Goal: Use online tool/utility: Utilize a website feature to perform a specific function

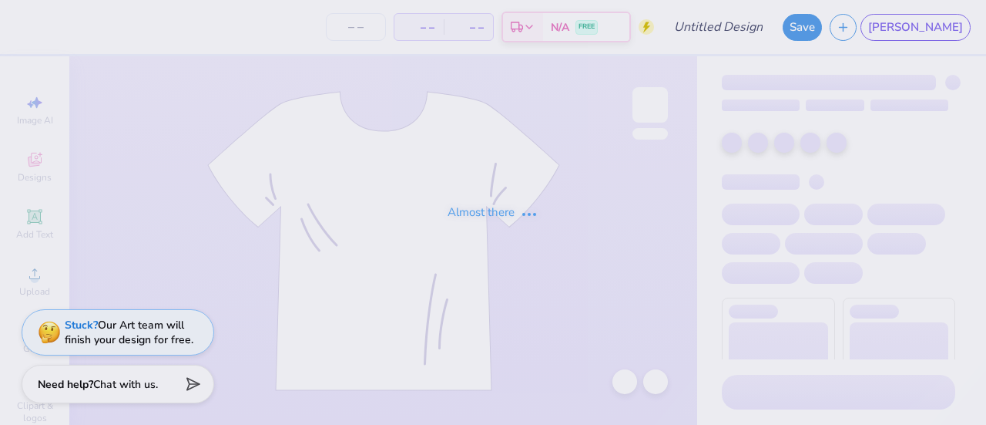
type input "Formal idea"
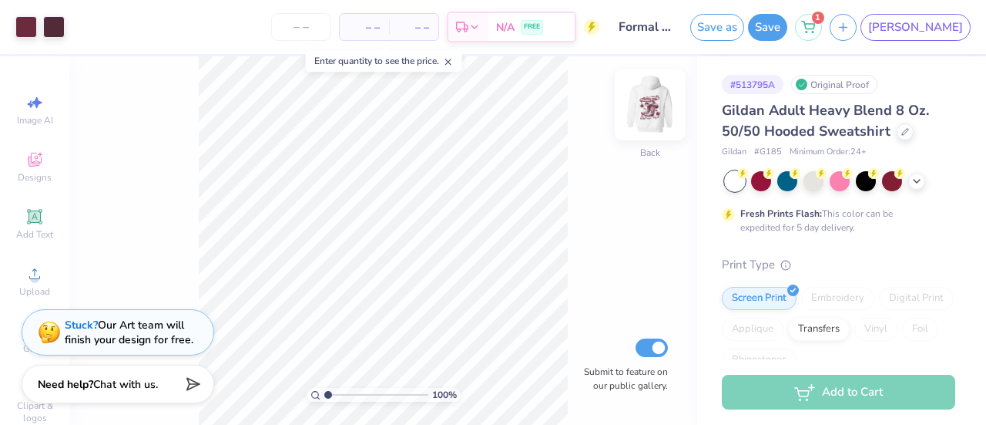
click at [650, 100] on img at bounding box center [651, 105] width 62 height 62
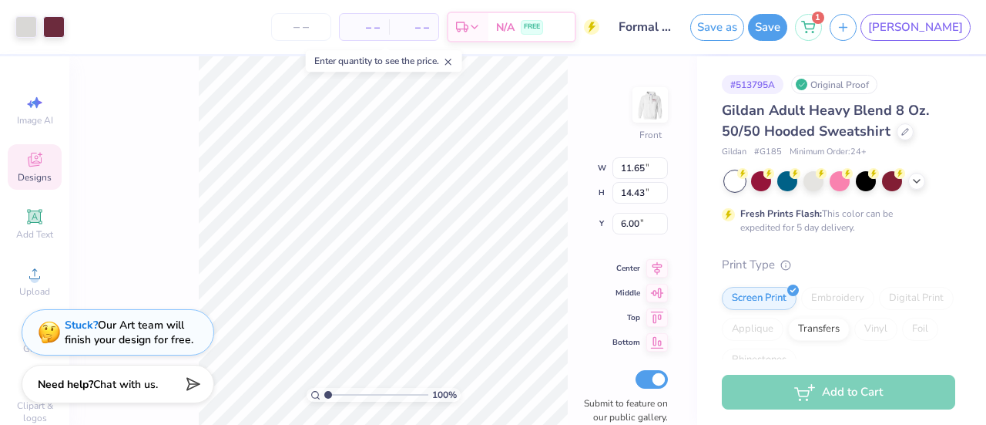
click at [39, 19] on div at bounding box center [39, 27] width 49 height 22
click at [53, 25] on div at bounding box center [54, 26] width 22 height 22
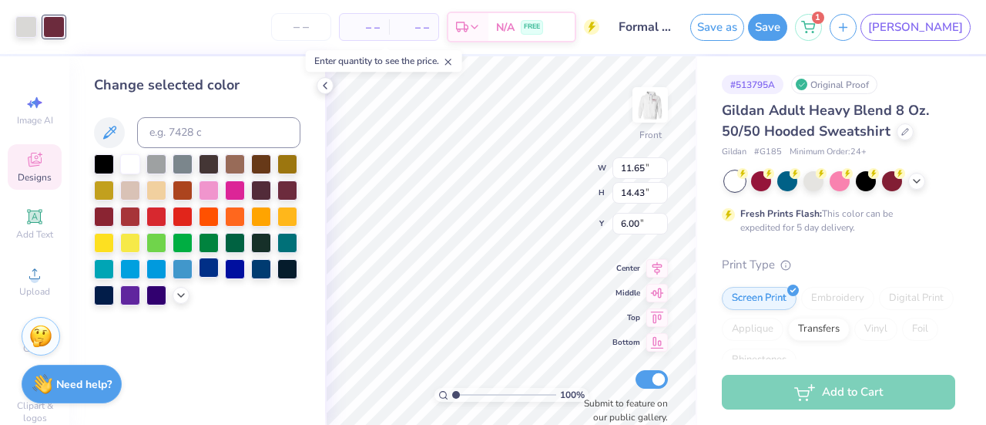
click at [207, 266] on div at bounding box center [209, 267] width 20 height 20
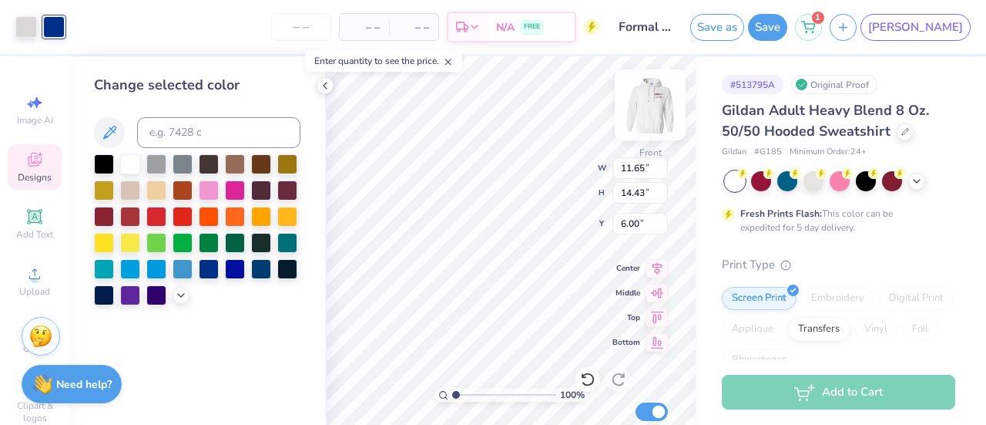
click at [641, 107] on img at bounding box center [651, 105] width 62 height 62
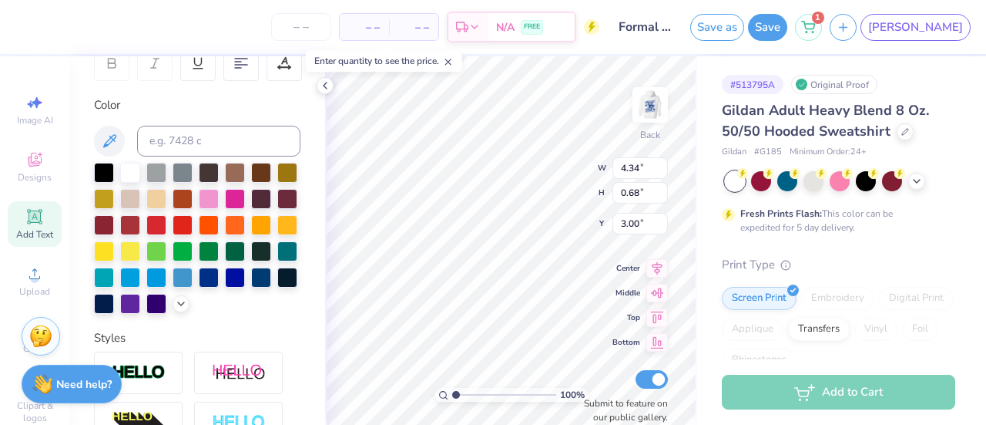
scroll to position [250, 0]
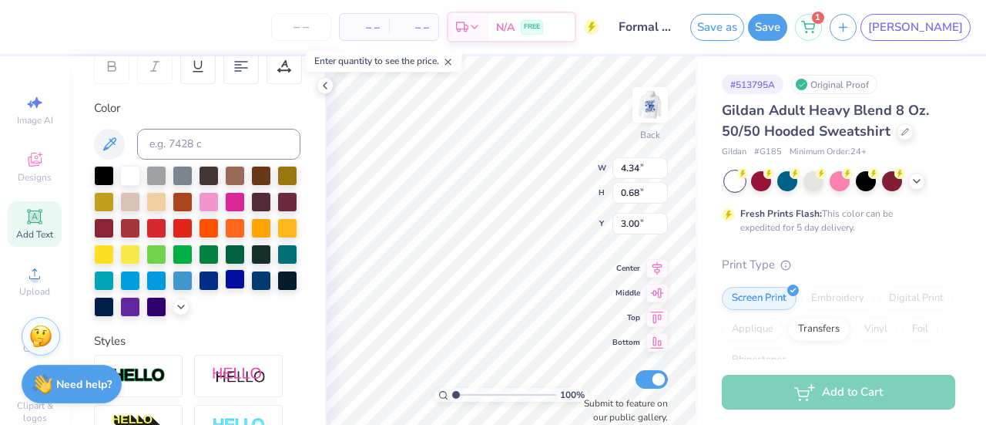
click at [160, 317] on div at bounding box center [197, 241] width 207 height 151
click at [225, 289] on div at bounding box center [235, 279] width 20 height 20
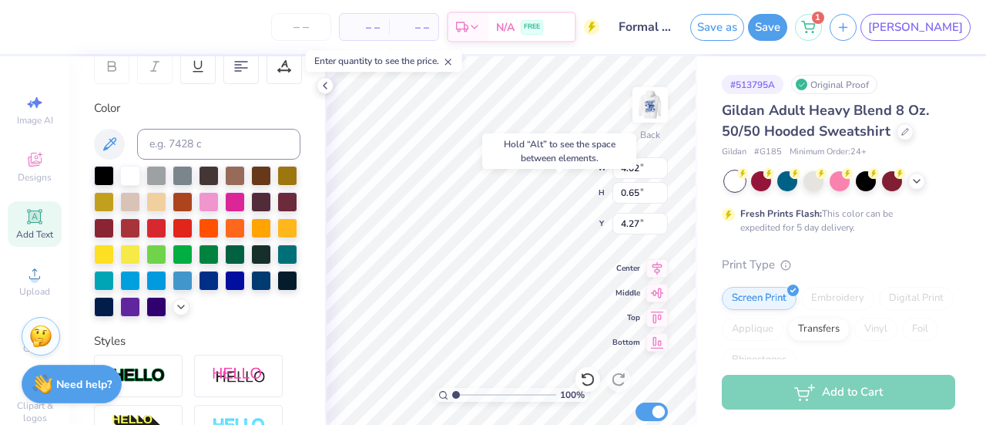
type input "4.27"
click at [649, 104] on img at bounding box center [651, 105] width 62 height 62
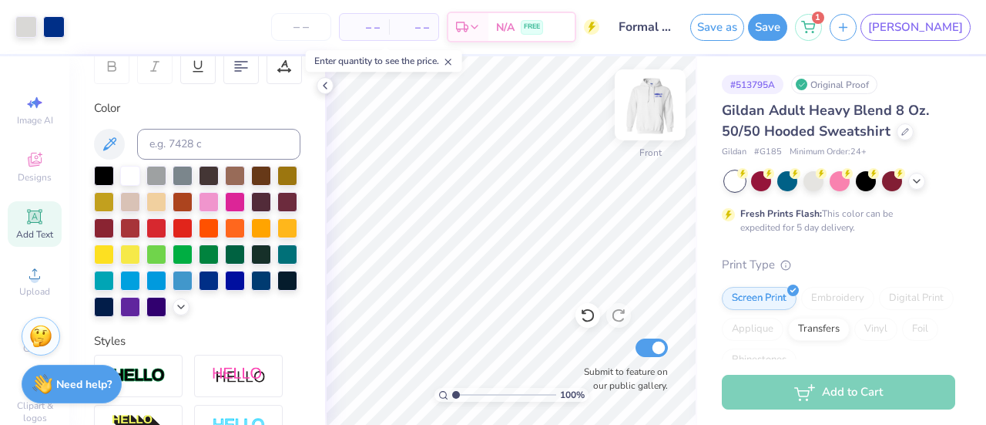
click at [642, 118] on img at bounding box center [651, 105] width 62 height 62
click at [646, 118] on img at bounding box center [651, 105] width 62 height 62
click at [646, 118] on img at bounding box center [650, 104] width 31 height 31
click at [25, 228] on span "Add Text" at bounding box center [34, 234] width 37 height 12
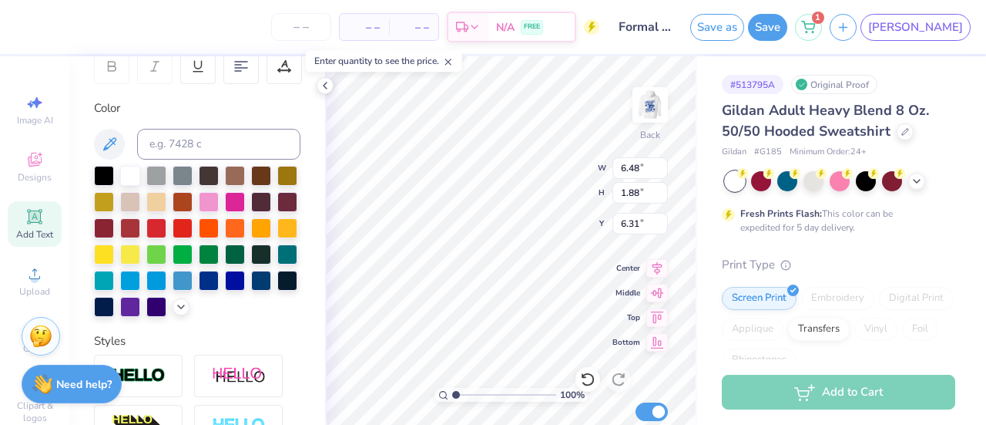
scroll to position [12, 2]
type textarea "1872"
click at [225, 289] on div at bounding box center [235, 279] width 20 height 20
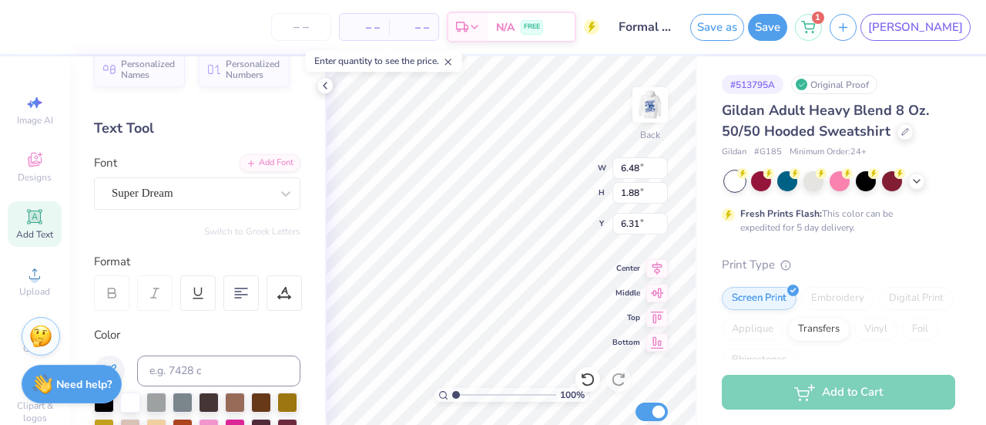
scroll to position [0, 0]
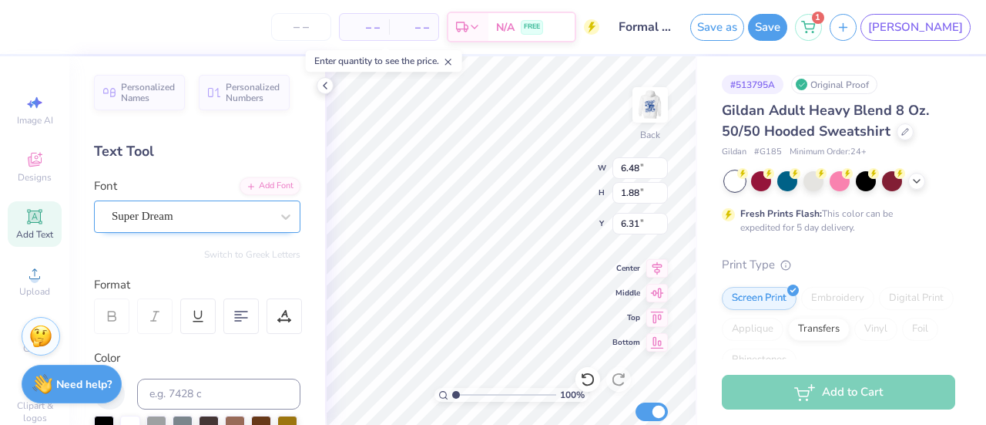
click at [200, 216] on div "Super Dream" at bounding box center [191, 216] width 162 height 24
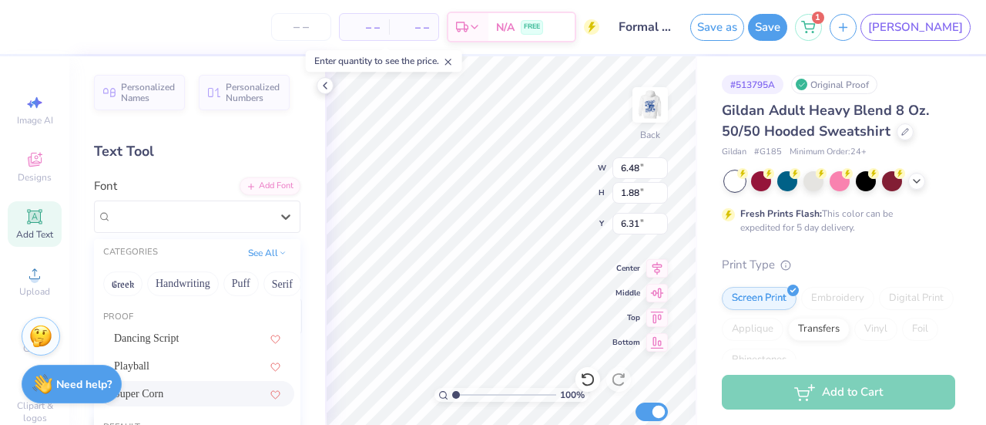
click at [133, 401] on div "Super Corn" at bounding box center [197, 393] width 194 height 25
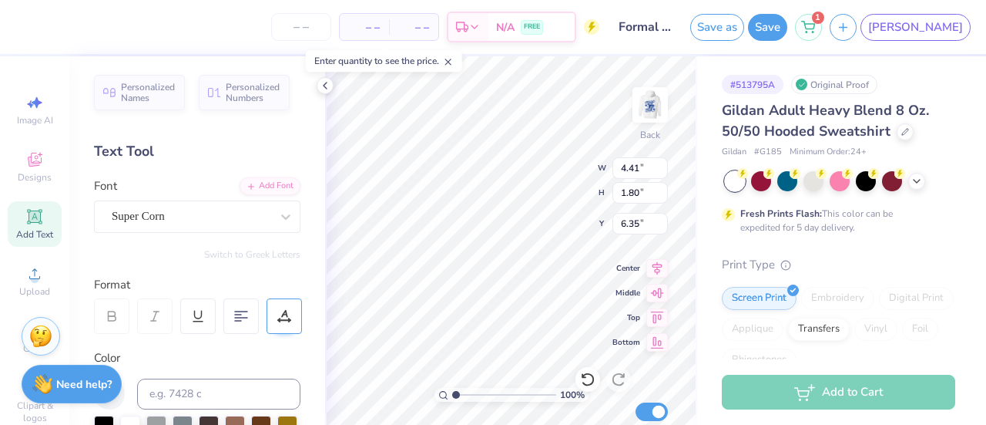
type input "11.51"
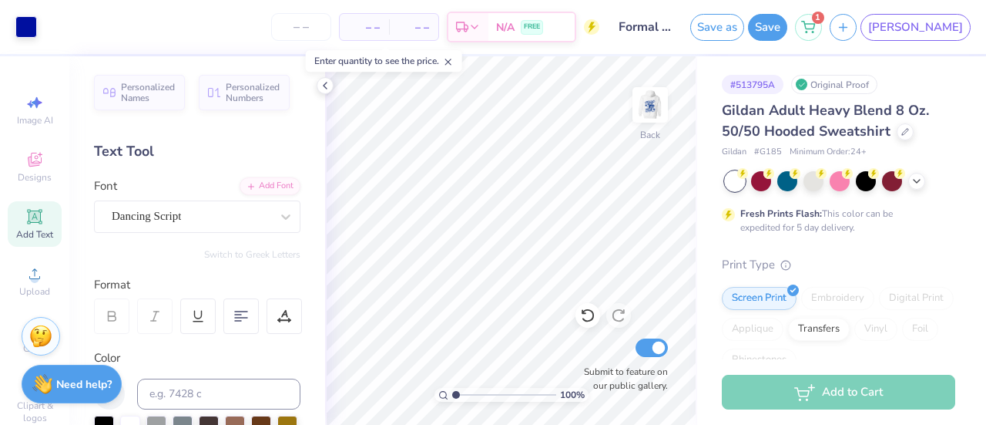
click at [35, 227] on div "Add Text" at bounding box center [35, 223] width 54 height 45
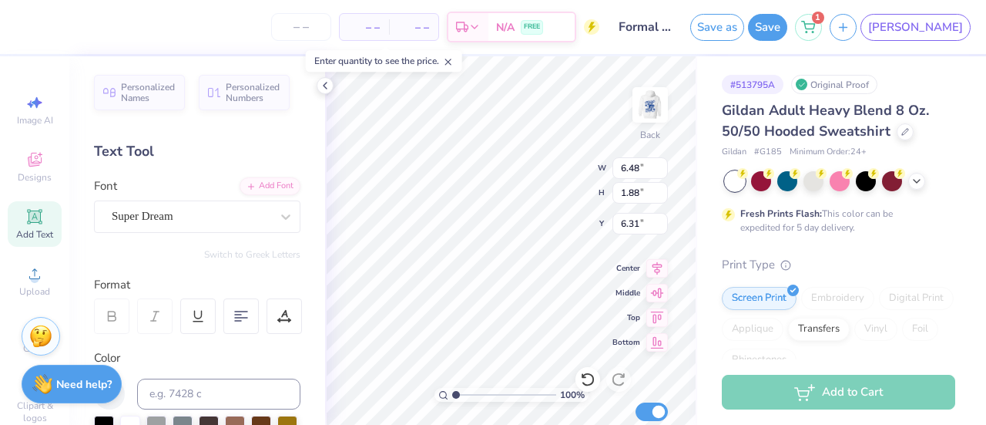
scroll to position [12, 2]
type textarea "A"
click at [229, 235] on div "Personalized Names Personalized Numbers Text Tool Add Font Font Super Dream Swi…" at bounding box center [197, 240] width 256 height 368
click at [227, 213] on div "Super Dream" at bounding box center [191, 216] width 162 height 24
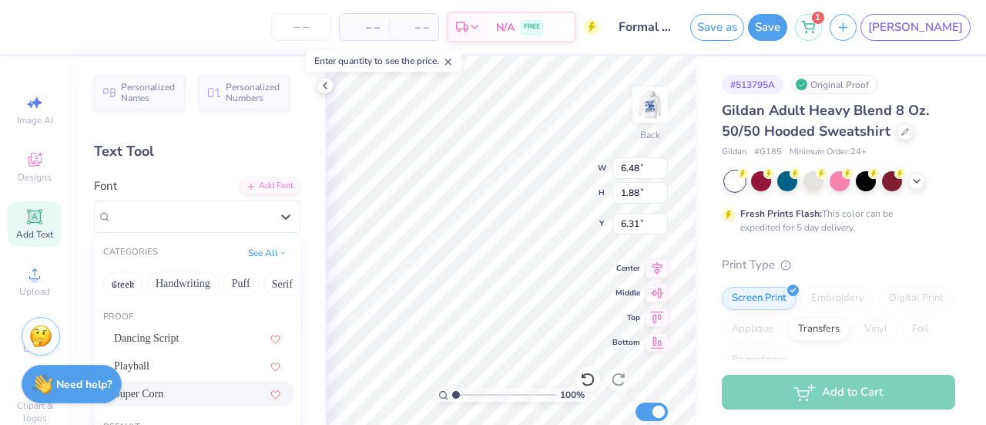
click at [190, 395] on div "Super Corn" at bounding box center [197, 393] width 166 height 16
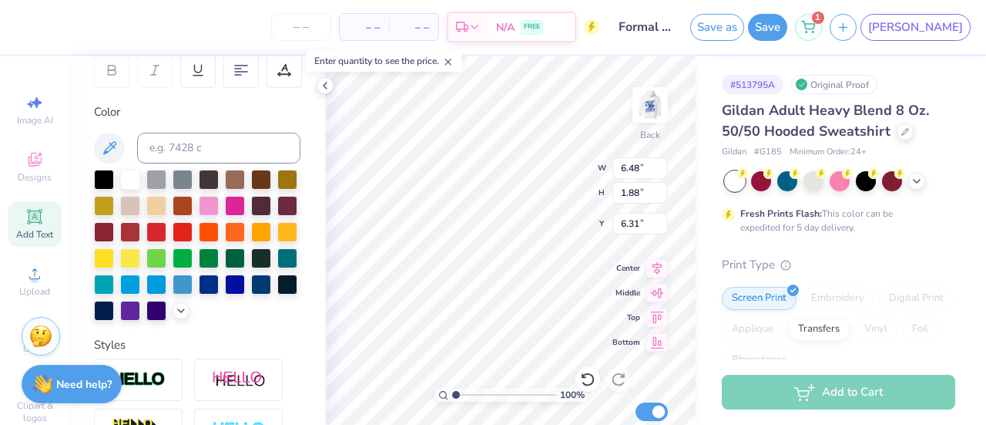
scroll to position [267, 0]
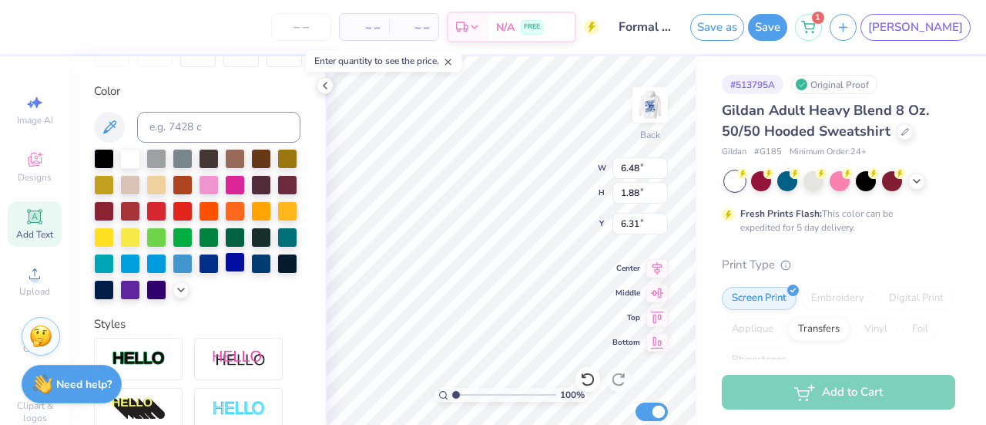
click at [225, 272] on div at bounding box center [235, 262] width 20 height 20
type input "2.51"
click at [25, 242] on div "Add Text" at bounding box center [35, 223] width 54 height 45
type input "6.48"
type input "1.88"
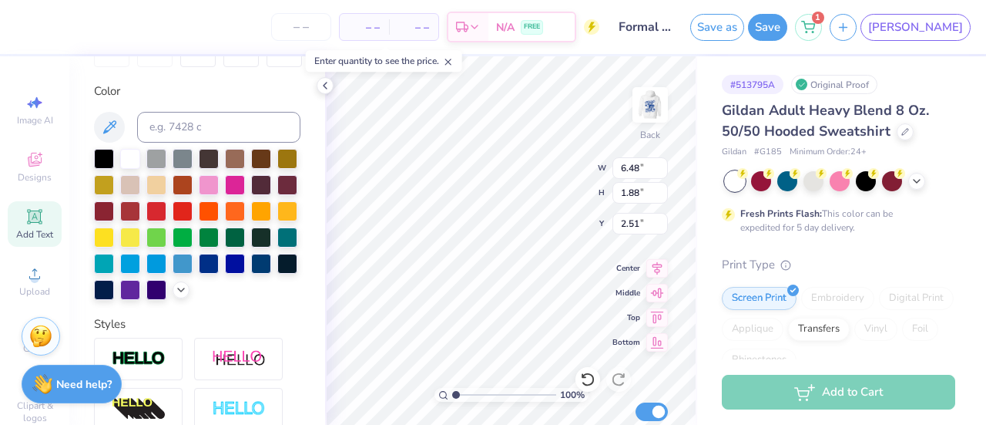
type input "6.31"
type textarea "P"
click at [225, 272] on div at bounding box center [235, 262] width 20 height 20
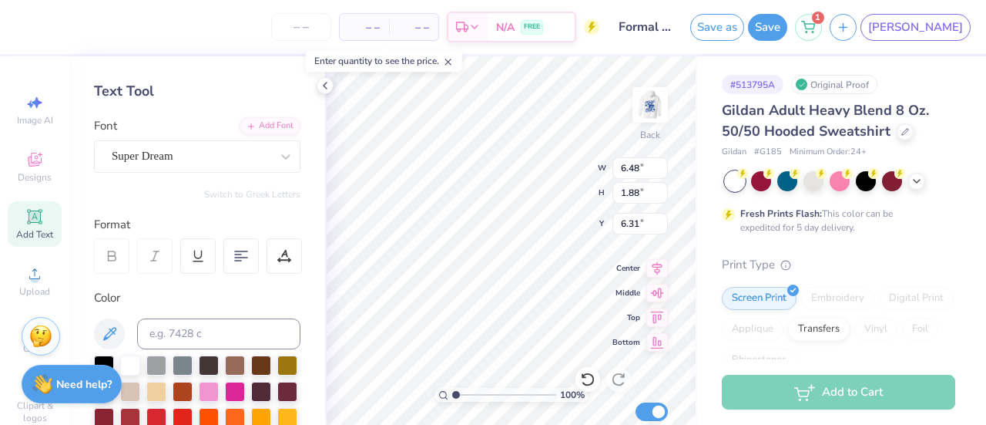
scroll to position [57, 0]
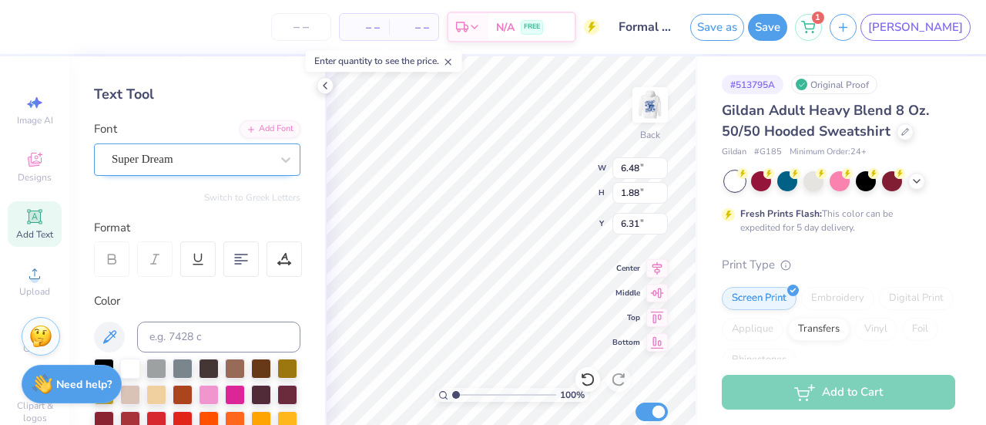
click at [156, 155] on div "Super Dream" at bounding box center [191, 159] width 162 height 24
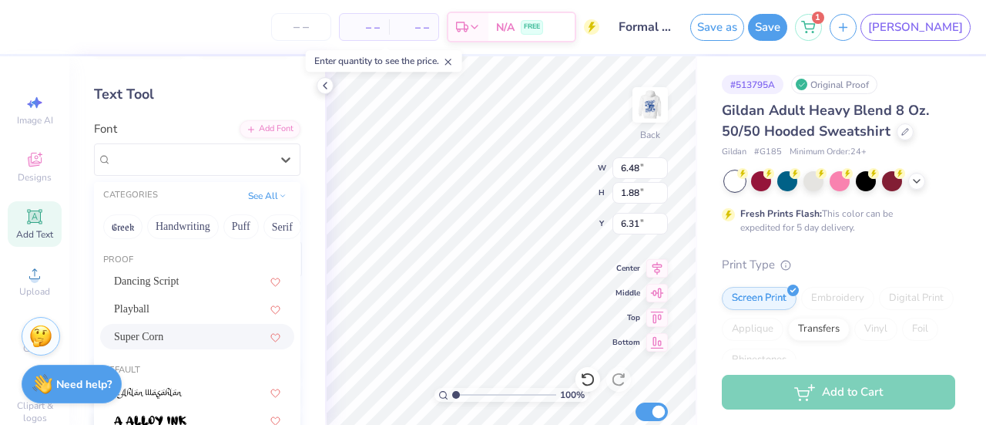
click at [131, 340] on span "Super Corn" at bounding box center [138, 336] width 49 height 16
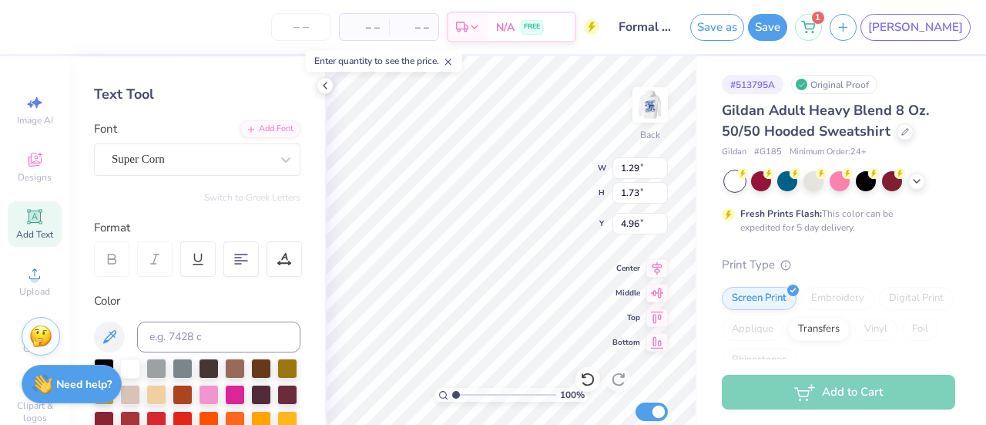
type input "4.96"
click at [23, 232] on span "Add Text" at bounding box center [34, 234] width 37 height 12
type input "6.48"
type input "1.88"
type input "6.31"
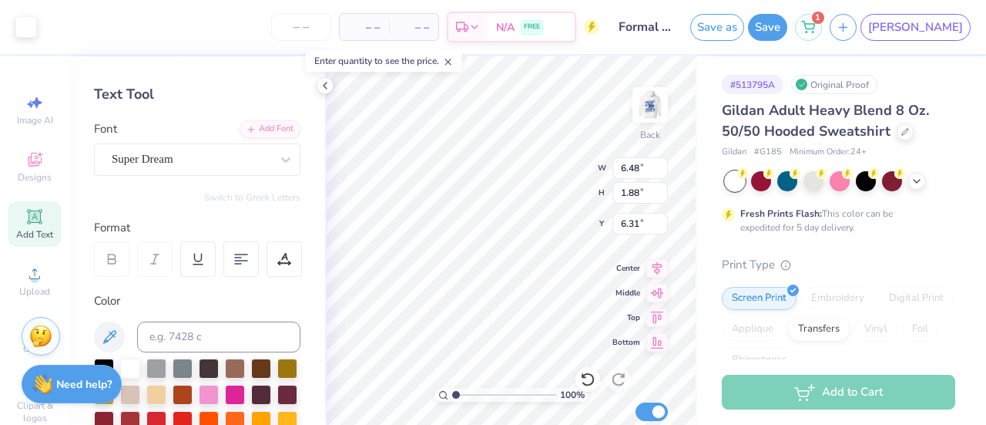
scroll to position [12, 2]
type textarea "H"
click at [182, 145] on div "Super Dream" at bounding box center [197, 159] width 207 height 32
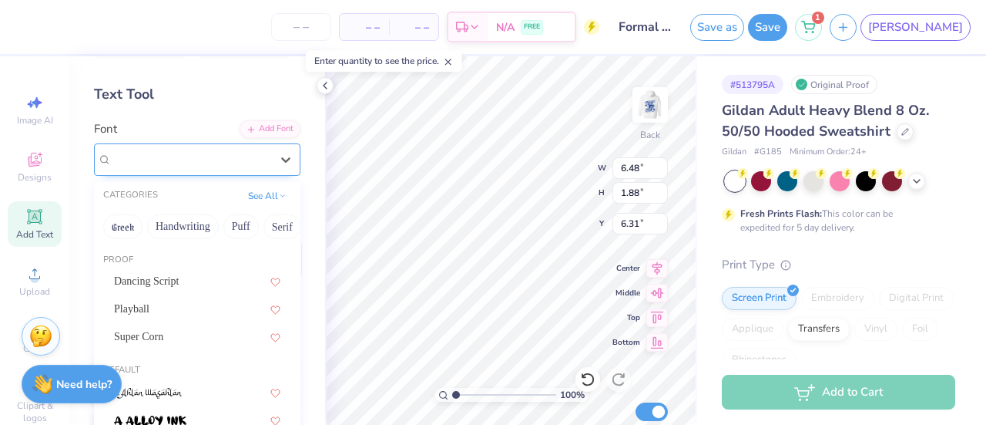
click at [183, 147] on div "Super Dream" at bounding box center [191, 159] width 162 height 24
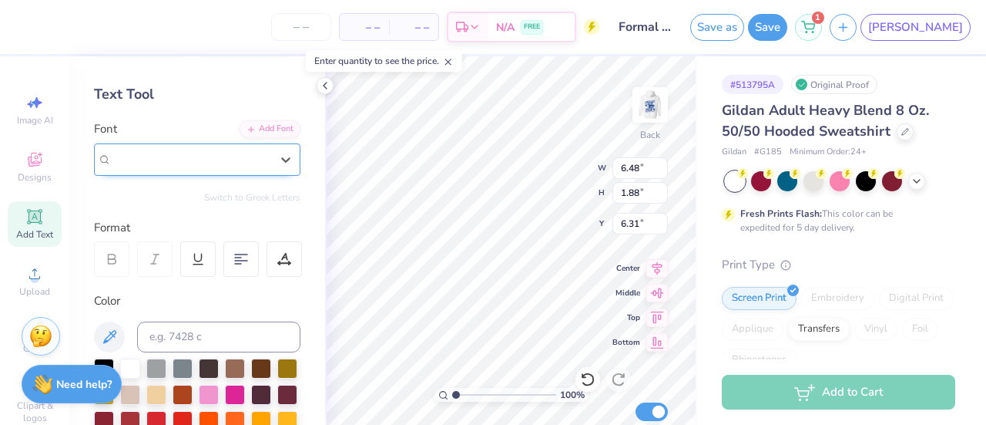
click at [183, 147] on div "Super Dream" at bounding box center [191, 159] width 162 height 24
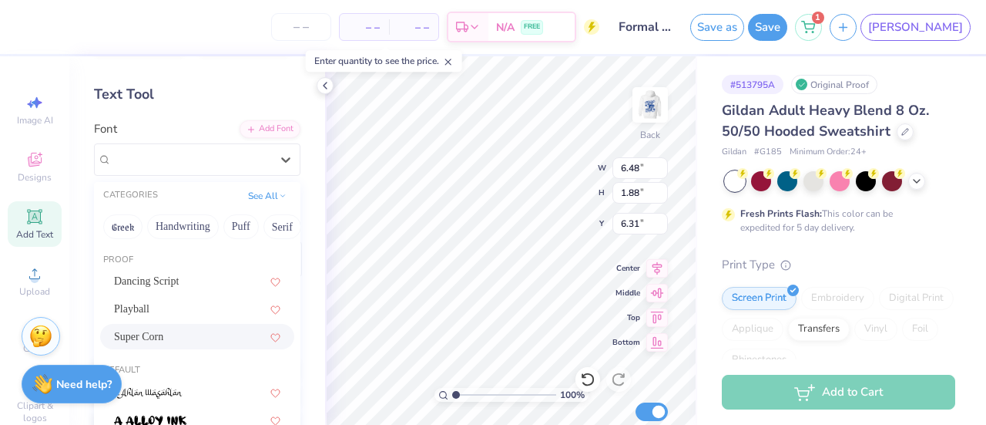
click at [140, 337] on span "Super Corn" at bounding box center [138, 336] width 49 height 16
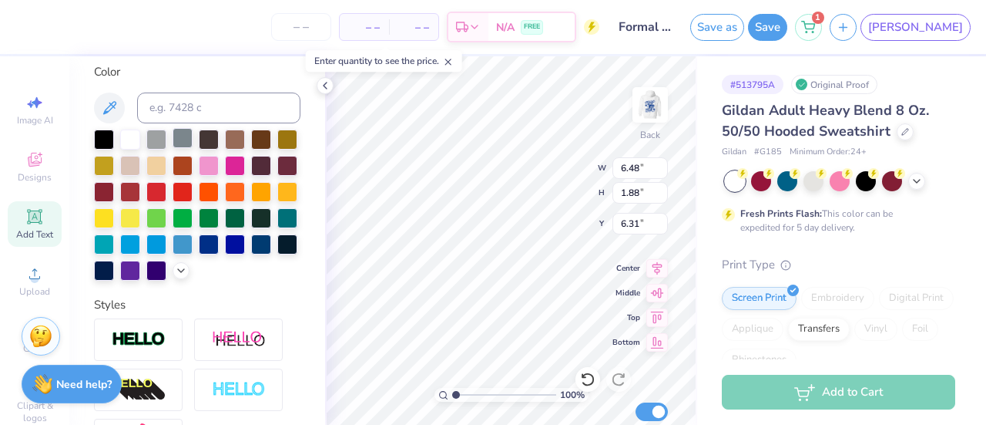
scroll to position [287, 0]
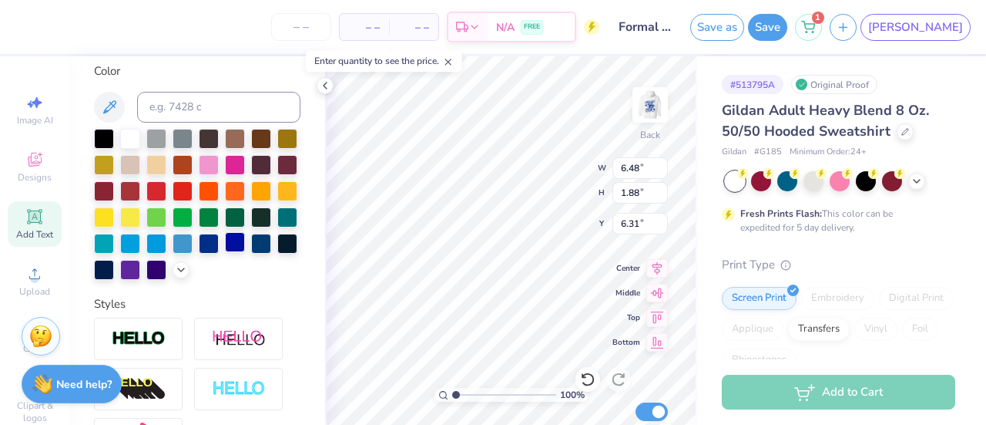
click at [225, 252] on div at bounding box center [235, 242] width 20 height 20
type input "7.25"
click at [40, 166] on div "Designs" at bounding box center [35, 166] width 54 height 45
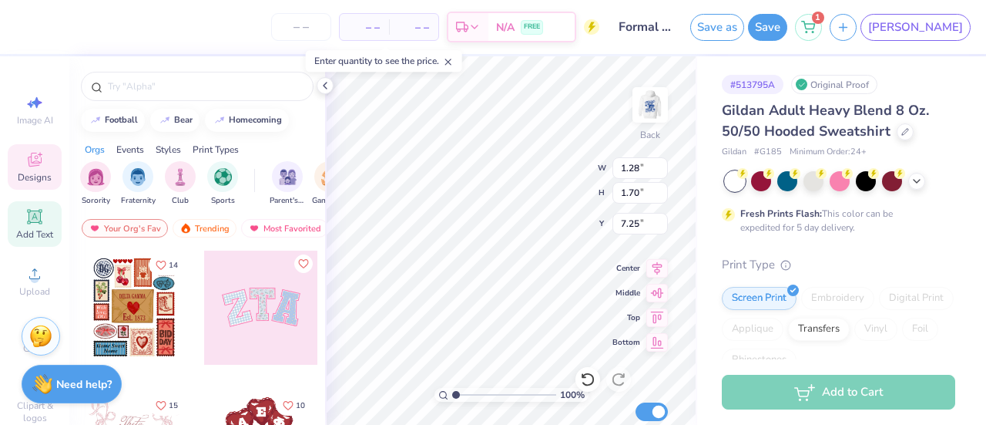
click at [8, 235] on div "Add Text" at bounding box center [35, 223] width 54 height 45
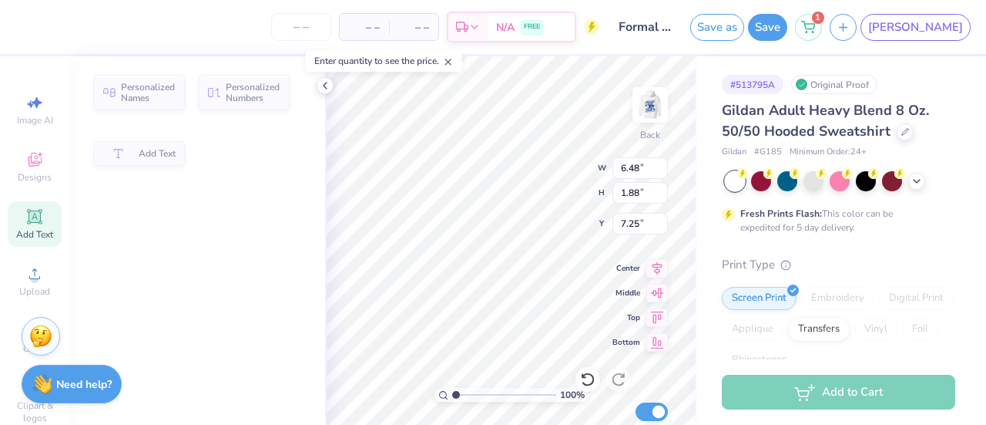
type input "6.48"
type input "1.88"
type input "6.31"
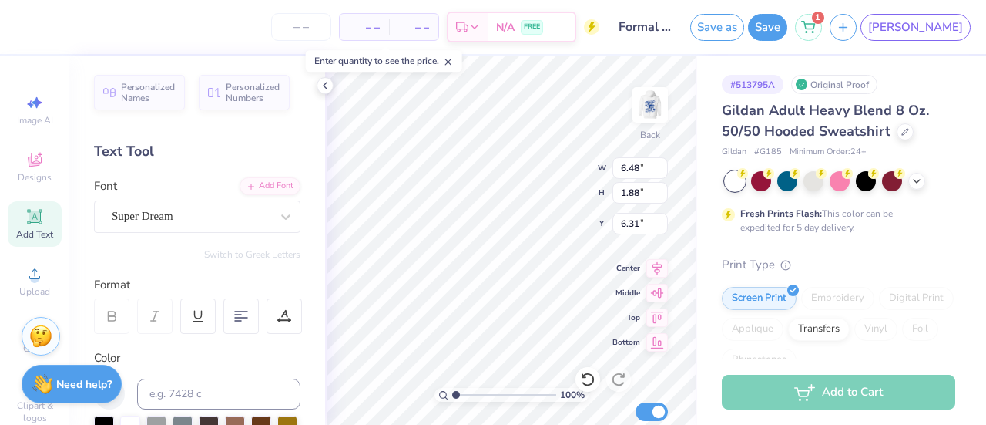
scroll to position [12, 2]
type textarea "I"
click at [158, 217] on div "Super Dream" at bounding box center [191, 216] width 162 height 24
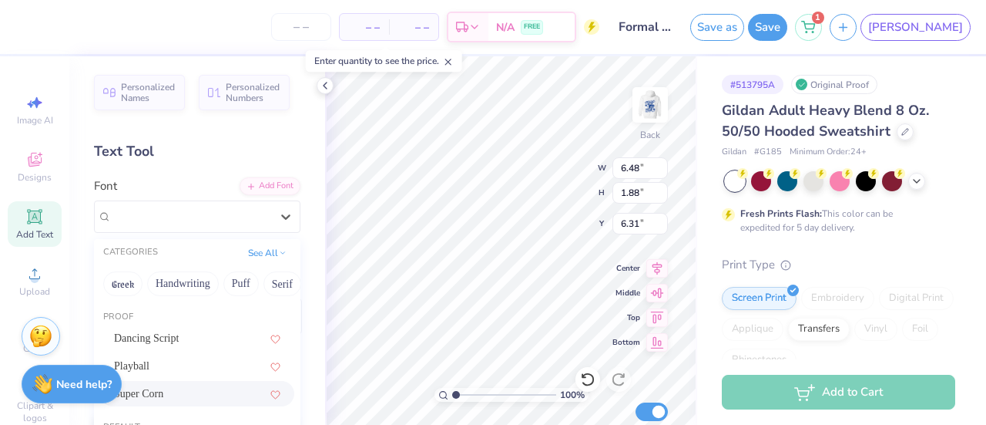
click at [161, 381] on div "Super Corn" at bounding box center [197, 393] width 194 height 25
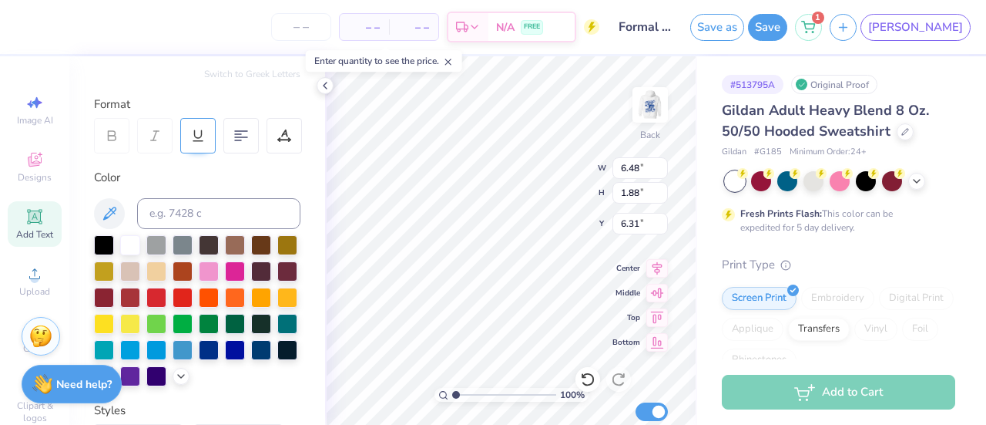
scroll to position [181, 0]
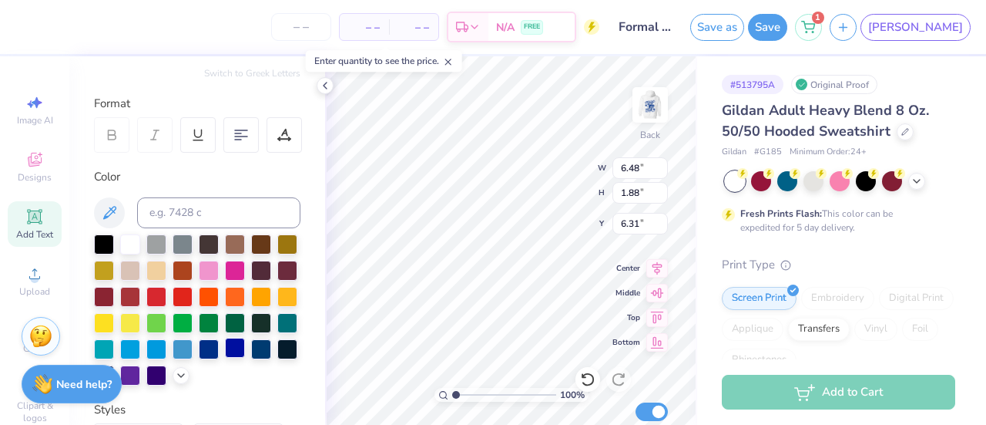
click at [225, 358] on div at bounding box center [235, 348] width 20 height 20
type input "9.42"
type input "12.20"
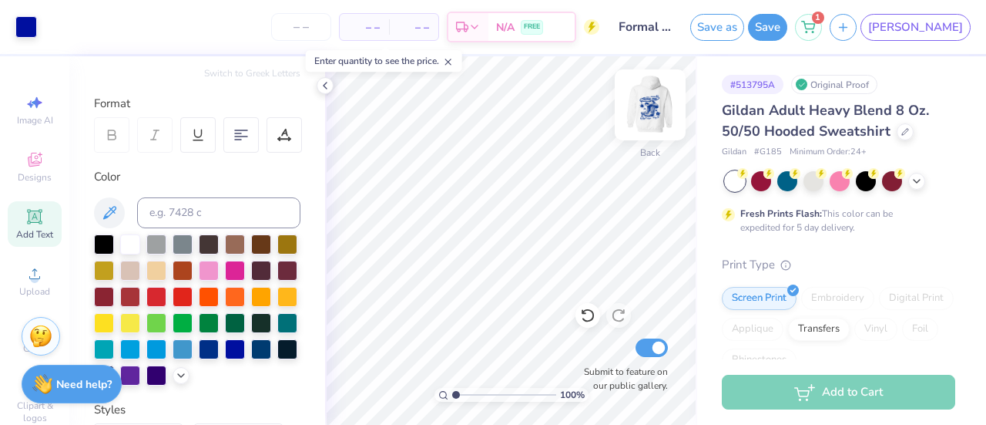
click at [650, 103] on img at bounding box center [651, 105] width 62 height 62
click at [925, 184] on div at bounding box center [840, 181] width 230 height 20
click at [914, 181] on icon at bounding box center [917, 179] width 12 height 12
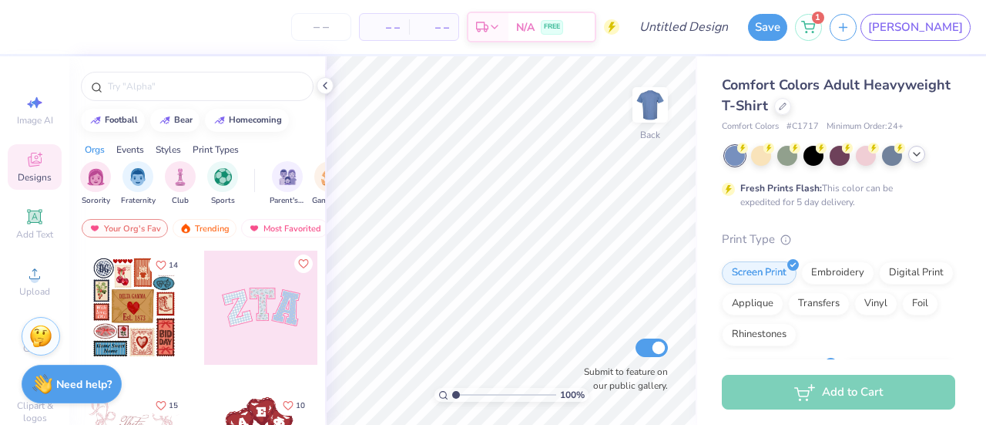
click at [919, 155] on icon at bounding box center [917, 154] width 12 height 12
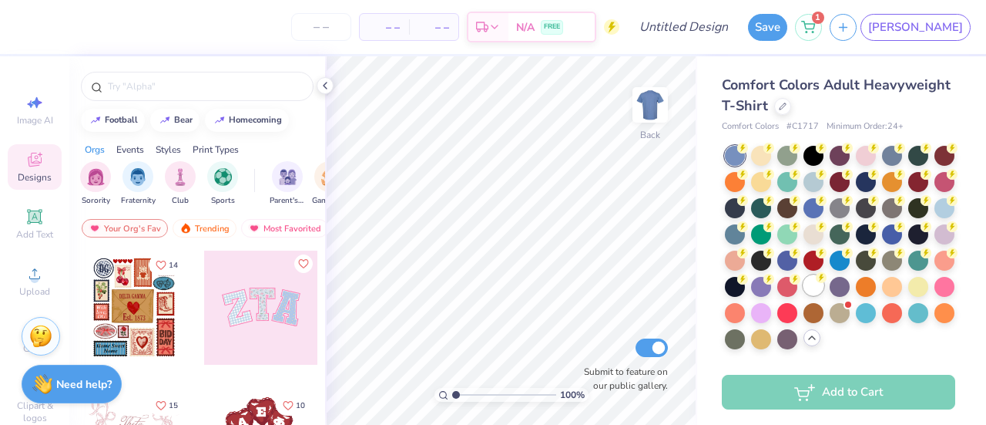
click at [804, 295] on div at bounding box center [814, 285] width 20 height 20
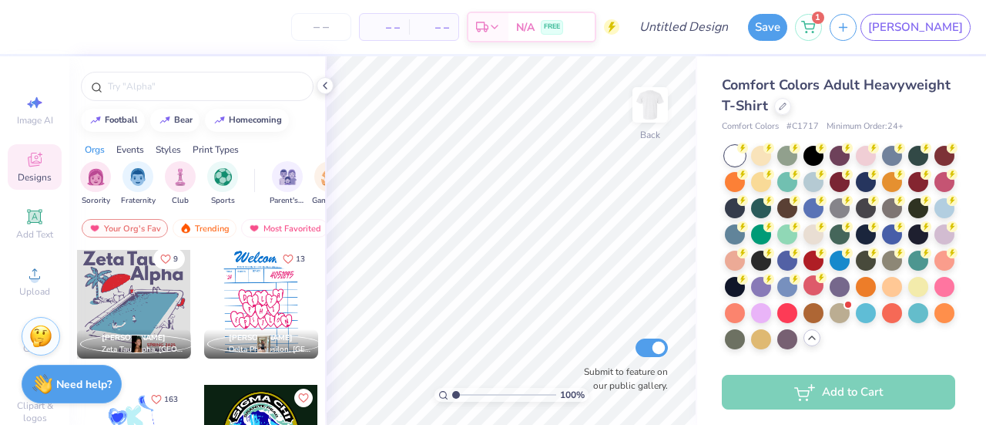
scroll to position [4493, 0]
click at [791, 112] on div at bounding box center [782, 104] width 17 height 17
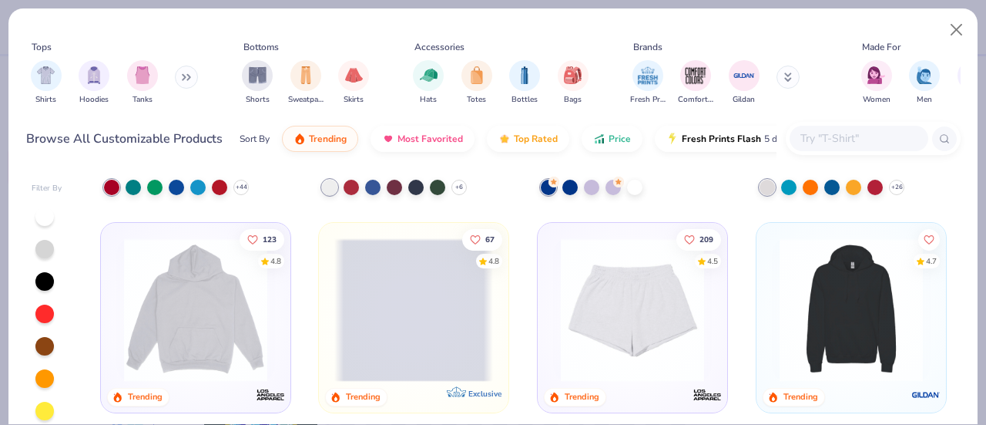
scroll to position [2082, 0]
click at [397, 269] on span at bounding box center [413, 308] width 159 height 143
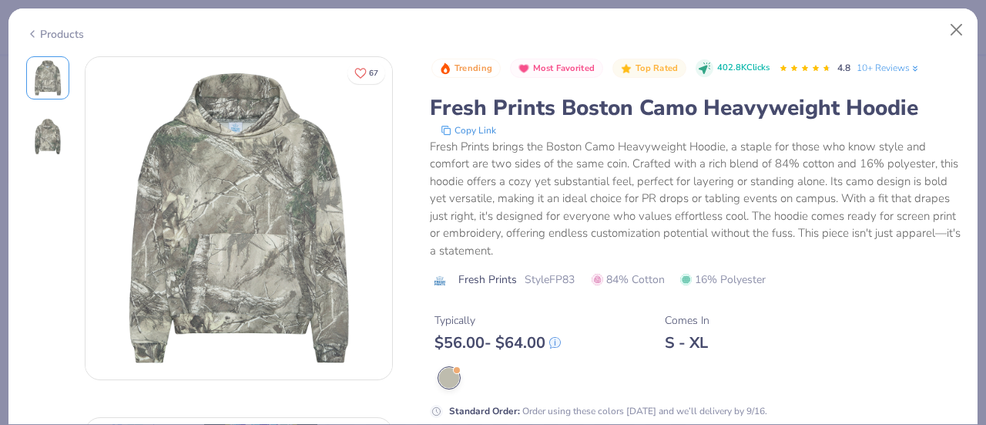
click at [43, 139] on img at bounding box center [47, 136] width 37 height 37
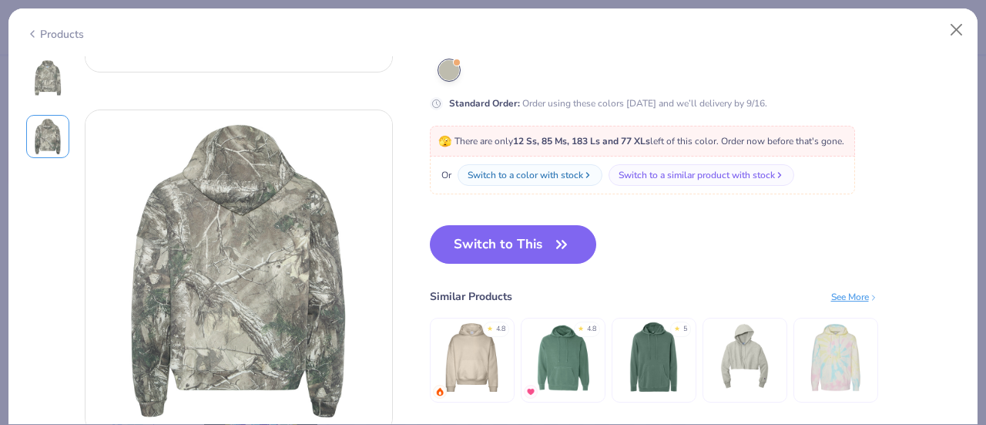
scroll to position [335, 0]
